Goal: Information Seeking & Learning: Learn about a topic

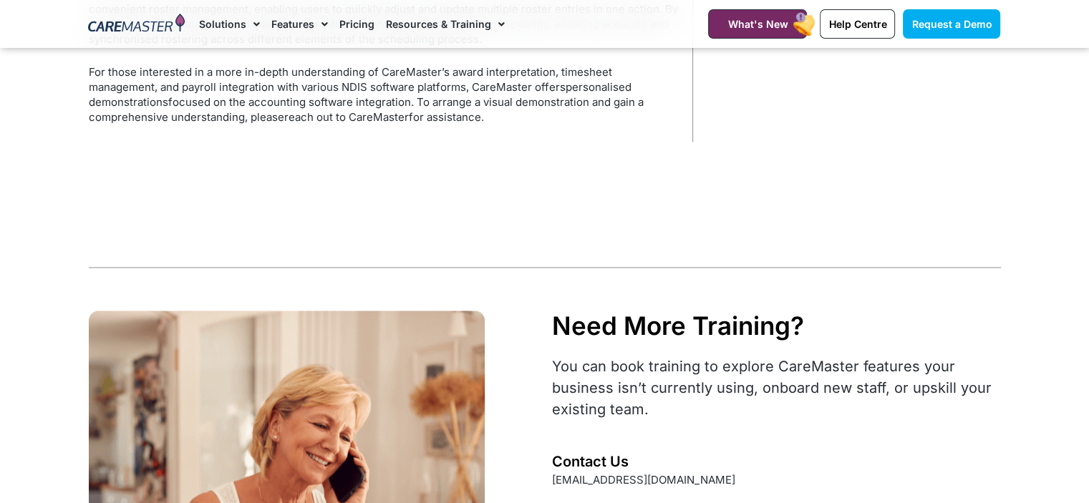
scroll to position [2576, 0]
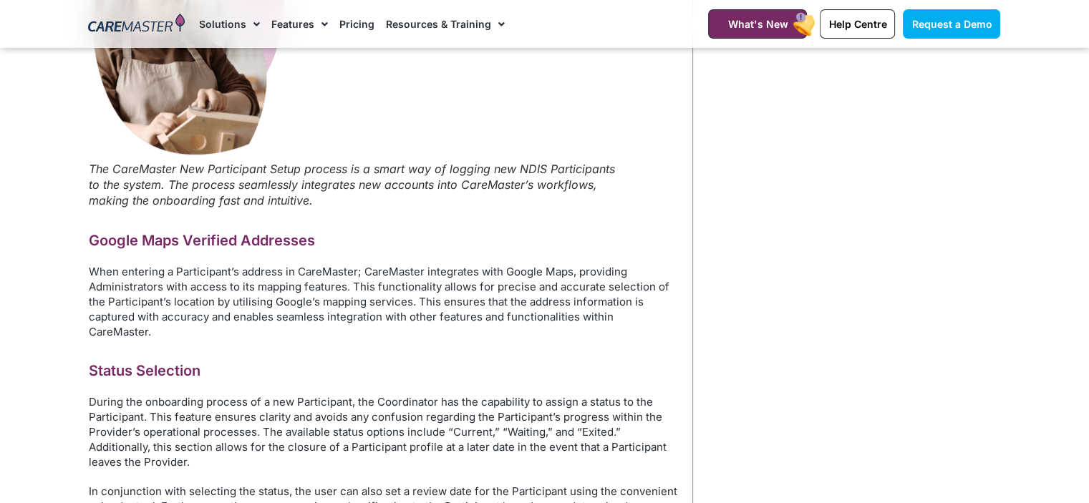
scroll to position [716, 0]
